Goal: Task Accomplishment & Management: Use online tool/utility

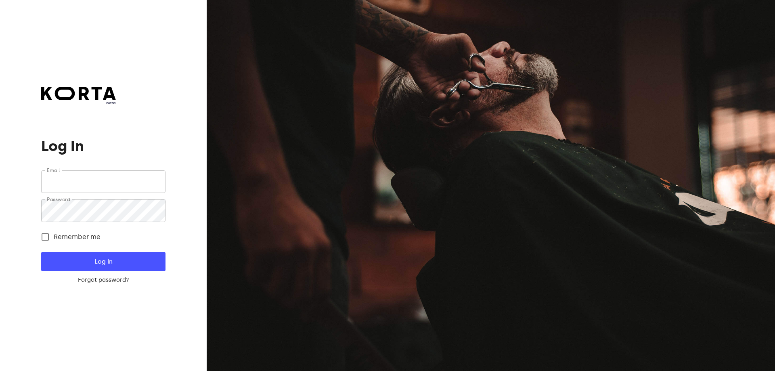
type input "[EMAIL_ADDRESS][DOMAIN_NAME]"
click at [101, 262] on span "Log In" at bounding box center [103, 261] width 98 height 11
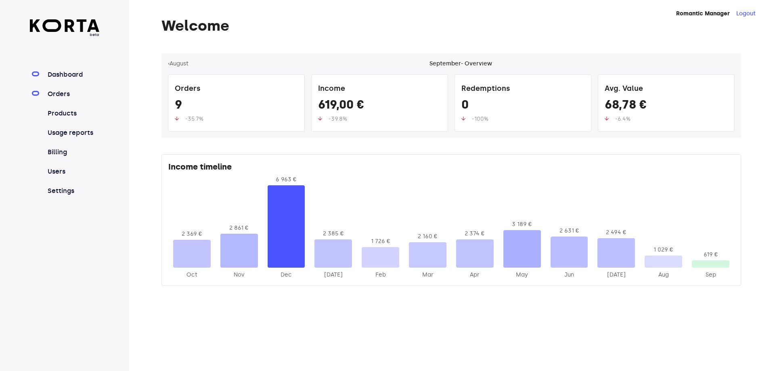
click at [65, 97] on link "Orders" at bounding box center [73, 94] width 54 height 10
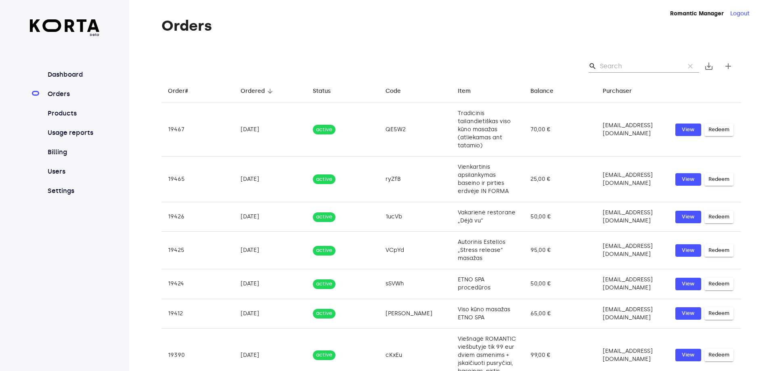
click at [636, 74] on div "search clear save_alt add" at bounding box center [452, 66] width 580 height 26
click at [630, 70] on input "Search" at bounding box center [639, 66] width 78 height 13
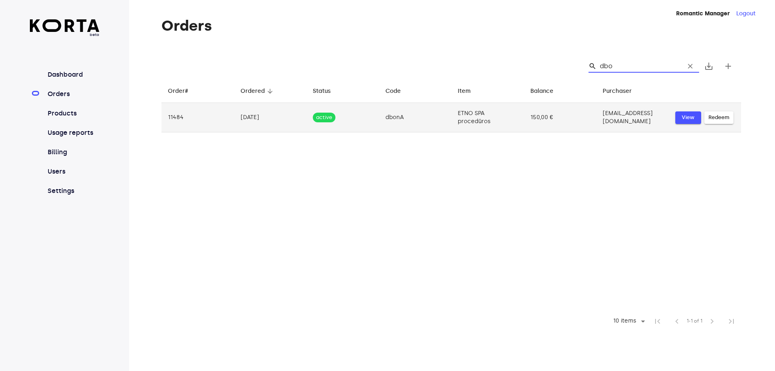
type input "dbo"
click at [688, 119] on span "View" at bounding box center [689, 117] width 18 height 9
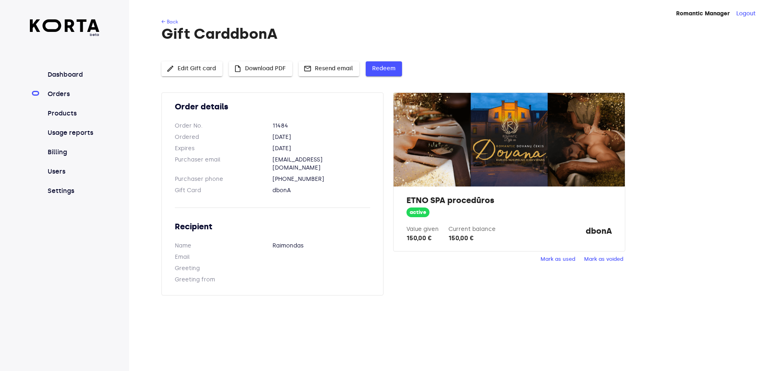
click at [379, 67] on span "Redeem" at bounding box center [383, 69] width 23 height 10
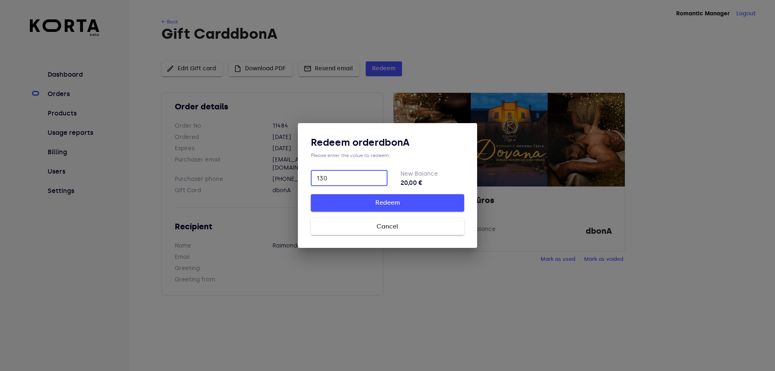
type input "130"
click at [413, 204] on span "Redeem" at bounding box center [388, 202] width 128 height 11
